Goal: Transaction & Acquisition: Purchase product/service

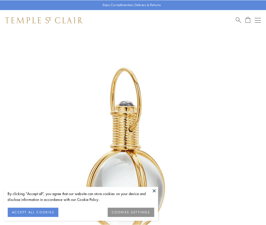
scroll to position [132, 0]
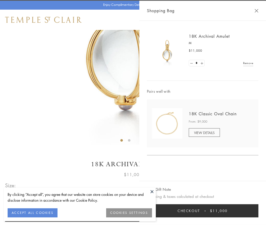
click at [203, 211] on button "Checkout $11,000" at bounding box center [203, 210] width 112 height 13
